Goal: Answer question/provide support

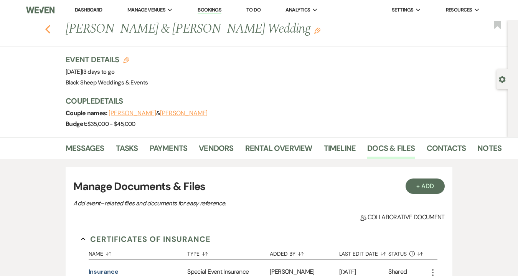
click at [49, 29] on icon "Previous" at bounding box center [48, 29] width 6 height 9
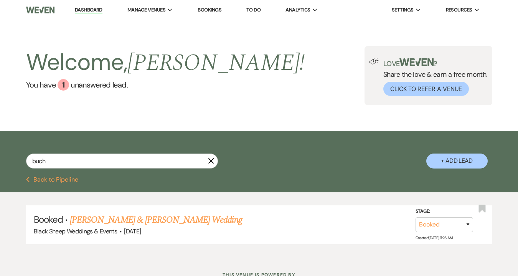
click at [209, 161] on icon "X" at bounding box center [211, 161] width 6 height 6
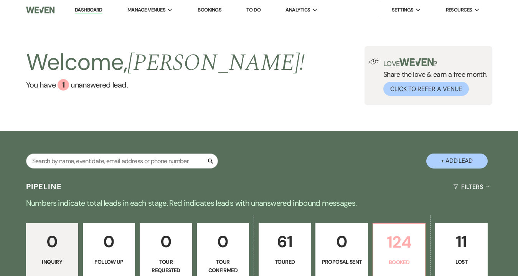
click at [399, 242] on p "124" at bounding box center [399, 242] width 42 height 26
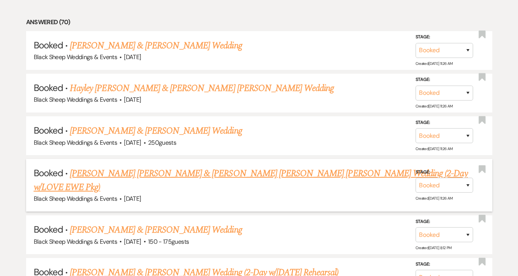
click at [210, 177] on link "[PERSON_NAME] [PERSON_NAME] & [PERSON_NAME] [PERSON_NAME] [PERSON_NAME] Wedding…" at bounding box center [251, 181] width 434 height 28
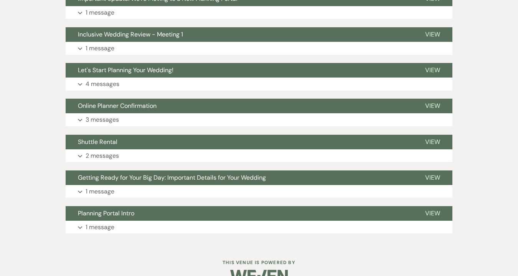
scroll to position [346, 0]
click at [98, 43] on p "1 message" at bounding box center [100, 48] width 29 height 10
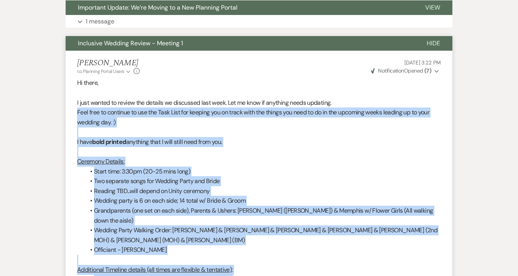
scroll to position [336, 0]
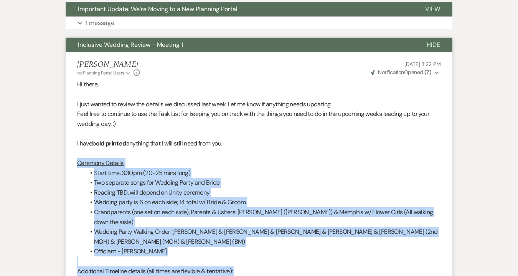
drag, startPoint x: 219, startPoint y: 204, endPoint x: 69, endPoint y: 141, distance: 162.2
copy div "Ceremony Details: Start time: 3:30pm (20-25 mins long) Two separate songs for W…"
